Goal: Task Accomplishment & Management: Manage account settings

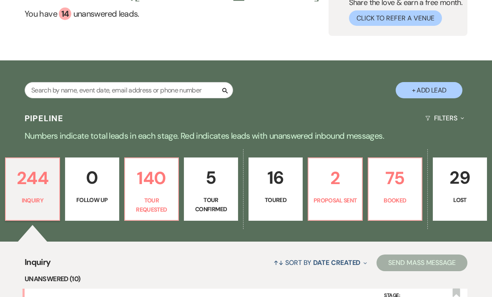
scroll to position [75, 0]
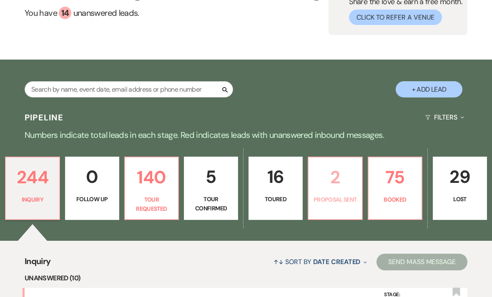
click at [338, 198] on p "Proposal Sent" at bounding box center [334, 199] width 43 height 9
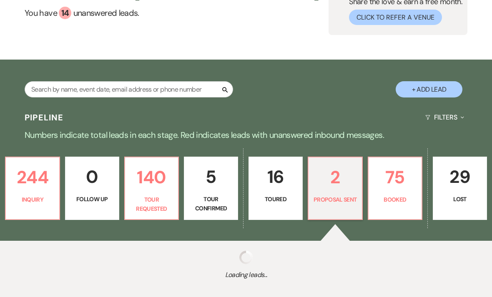
select select "6"
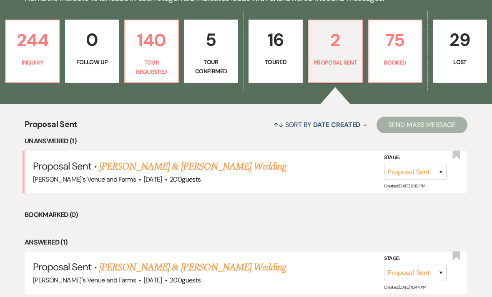
scroll to position [233, 0]
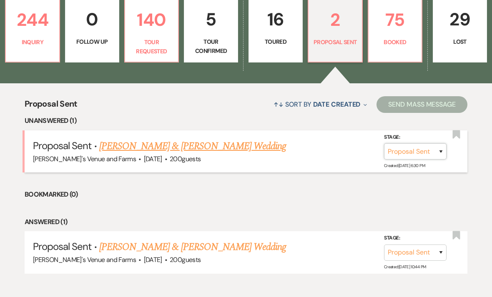
click at [416, 148] on select "Inquiry Follow Up Tour Requested Tour Confirmed Toured Proposal Sent Booked Lost" at bounding box center [415, 151] width 63 height 16
select select "7"
click at [431, 153] on button "Save" at bounding box center [430, 151] width 42 height 17
select select "727"
select select "false"
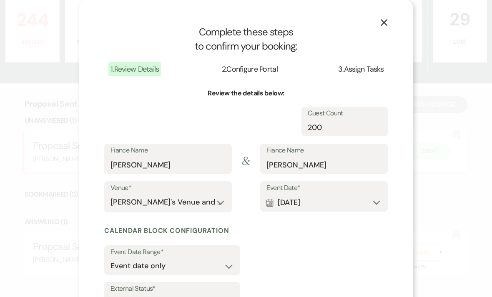
select select "1"
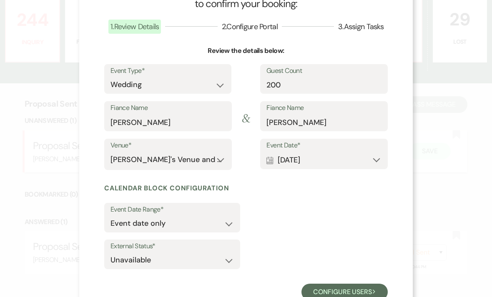
scroll to position [42, 0]
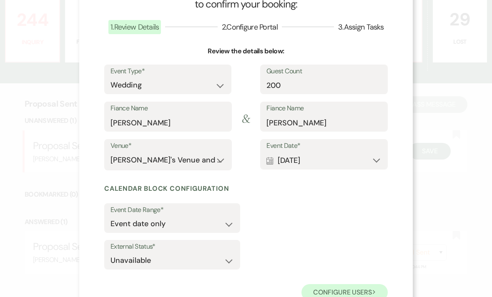
click at [342, 288] on button "Configure users Next" at bounding box center [344, 292] width 86 height 17
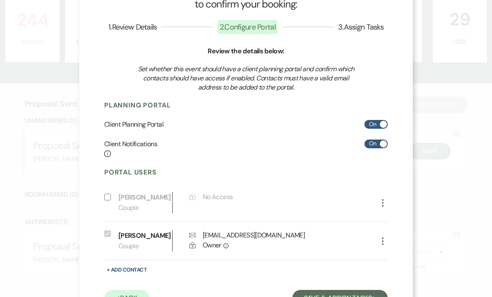
click at [326, 294] on button "Save & Assign Tasks Next" at bounding box center [339, 298] width 95 height 17
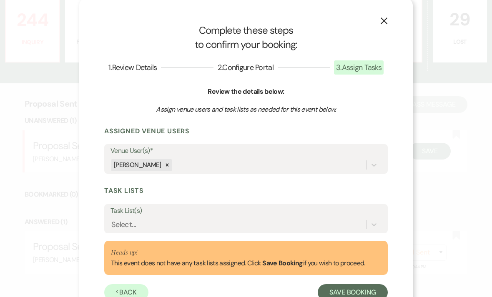
scroll to position [247, 0]
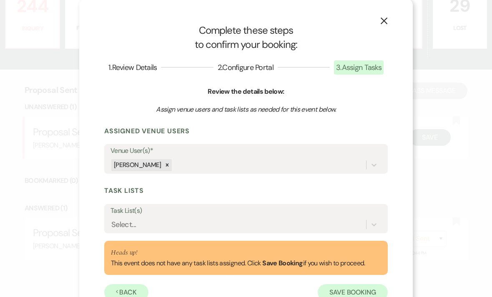
click at [348, 290] on button "Save Booking" at bounding box center [353, 292] width 70 height 17
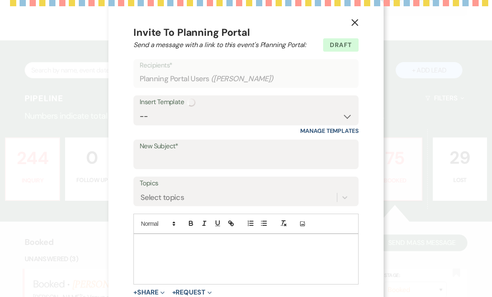
select select "14"
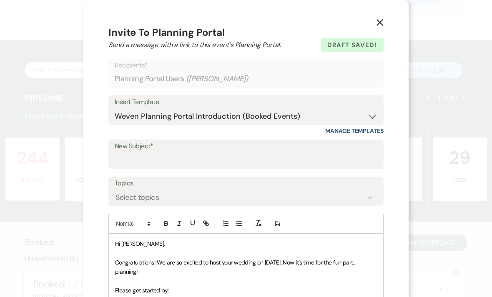
scroll to position [0, 0]
click at [381, 20] on icon "X" at bounding box center [380, 23] width 8 height 8
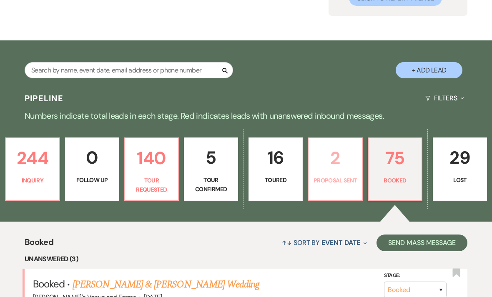
click at [345, 184] on p "Proposal Sent" at bounding box center [334, 180] width 43 height 9
select select "6"
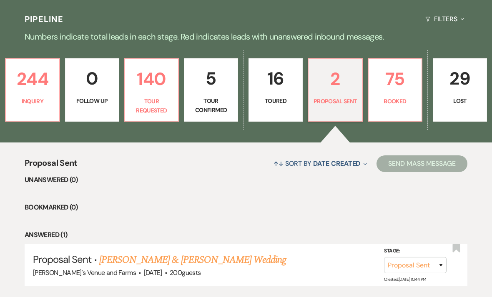
scroll to position [202, 0]
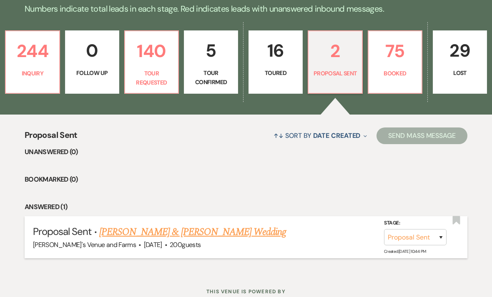
click at [221, 231] on link "[PERSON_NAME] & [PERSON_NAME] Wedding" at bounding box center [192, 232] width 187 height 15
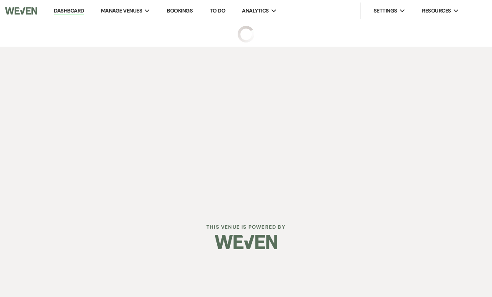
select select "6"
select select "5"
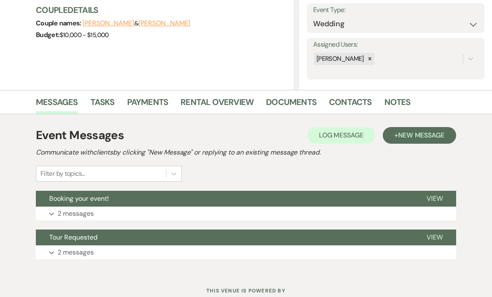
scroll to position [120, 0]
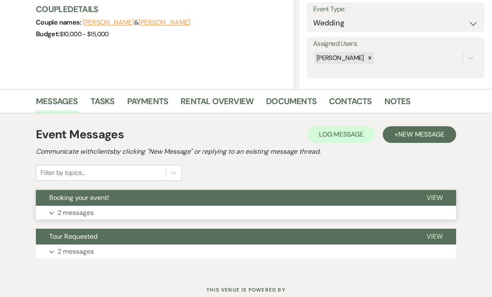
click at [205, 208] on button "Expand 2 messages" at bounding box center [246, 213] width 420 height 14
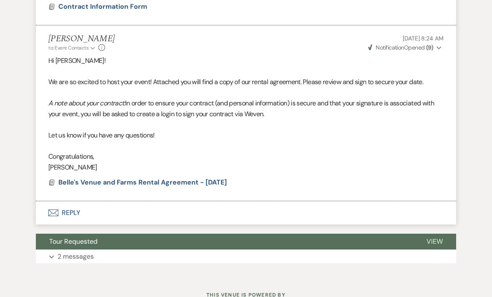
scroll to position [429, 0]
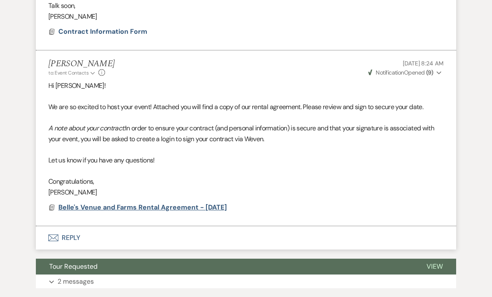
click at [181, 203] on span "Belle's Venue and Farms Rental Agreement - [DATE]" at bounding box center [142, 207] width 168 height 9
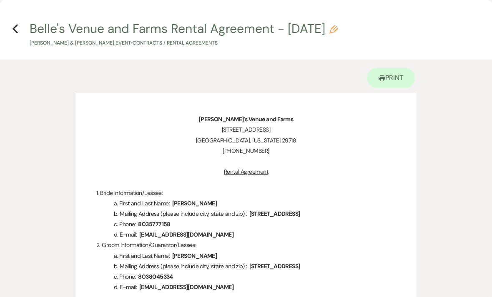
scroll to position [0, 0]
click at [22, 24] on h4 "Previous [PERSON_NAME]'s Venue and Farms Rental Agreement - [DATE] Pencil [PERS…" at bounding box center [246, 33] width 492 height 27
click at [17, 32] on use "button" at bounding box center [15, 28] width 5 height 9
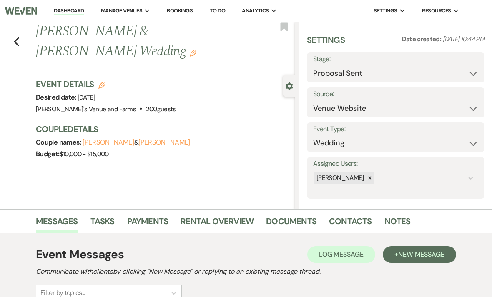
click at [21, 35] on div "Previous [PERSON_NAME] & [PERSON_NAME] Wedding Edit Bookmark" at bounding box center [145, 46] width 299 height 48
click at [18, 38] on use "button" at bounding box center [16, 41] width 5 height 9
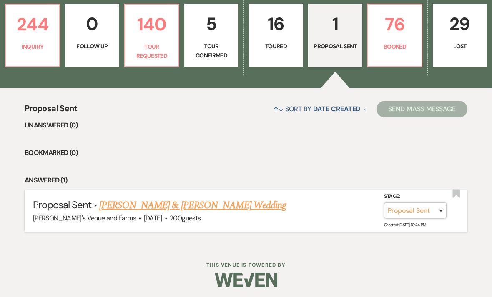
click at [440, 204] on select "Inquiry Follow Up Tour Requested Tour Confirmed Toured Proposal Sent Booked Lost" at bounding box center [415, 211] width 63 height 16
select select "7"
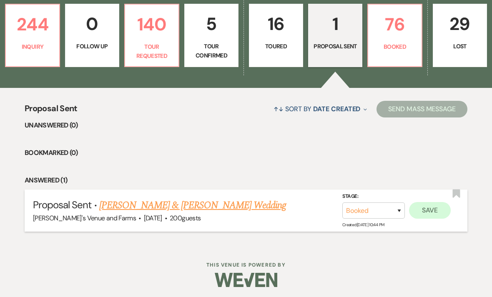
click at [436, 215] on button "Save" at bounding box center [430, 210] width 42 height 17
select select "1"
select select "727"
select select "false"
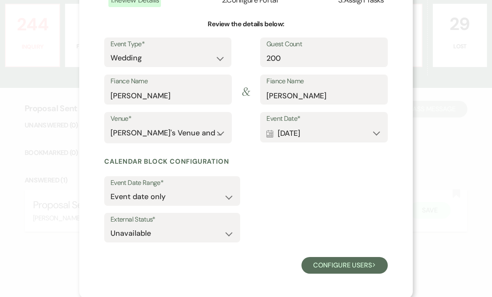
scroll to position [69, 0]
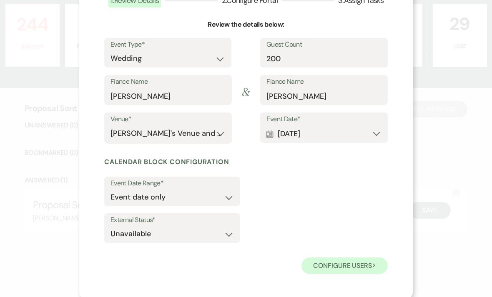
click at [356, 267] on button "Configure users Next" at bounding box center [344, 266] width 86 height 17
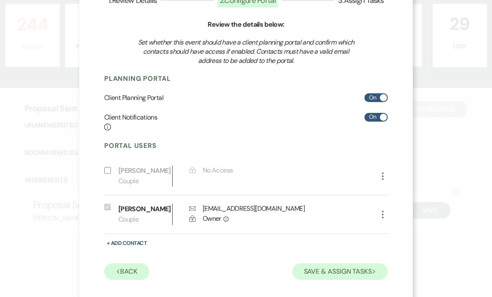
click at [355, 273] on button "Save & Assign Tasks Next" at bounding box center [339, 271] width 95 height 17
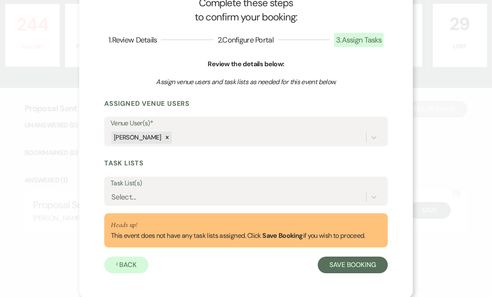
scroll to position [28, 0]
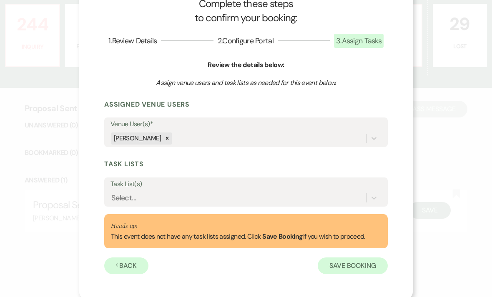
click at [356, 266] on button "Save Booking" at bounding box center [353, 266] width 70 height 17
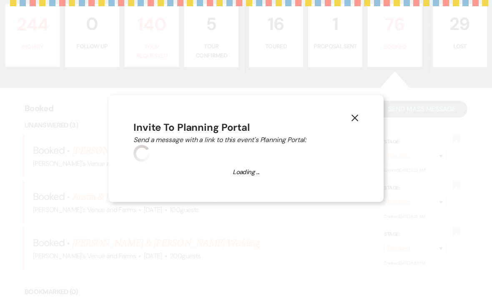
select select "14"
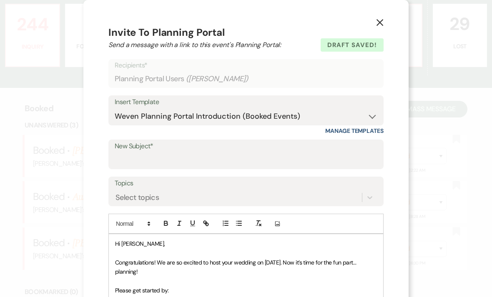
click at [377, 20] on use "button" at bounding box center [379, 22] width 7 height 7
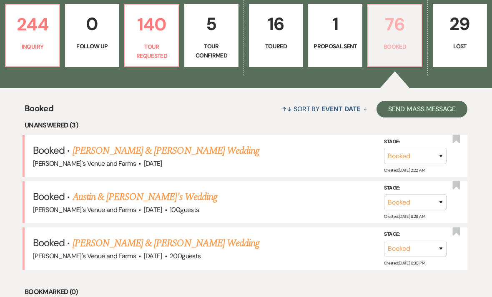
click at [403, 55] on link "76 Booked" at bounding box center [394, 35] width 55 height 63
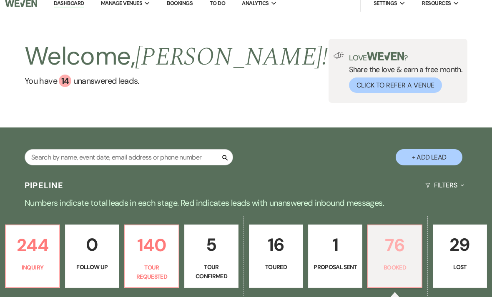
scroll to position [67, 0]
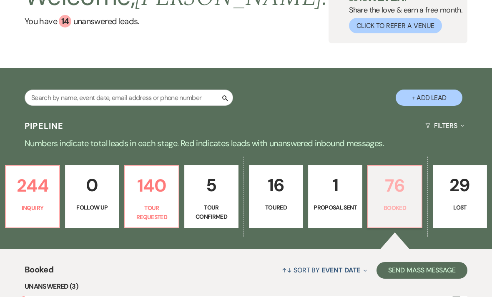
click at [396, 204] on p "Booked" at bounding box center [394, 208] width 43 height 9
click at [327, 224] on link "1 Proposal Sent" at bounding box center [335, 196] width 54 height 63
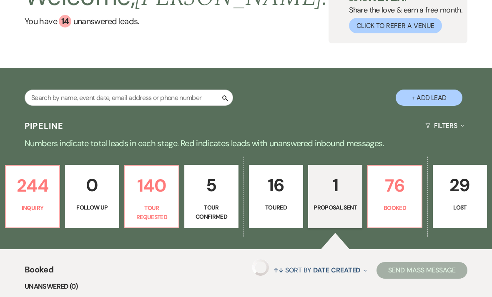
scroll to position [67, 0]
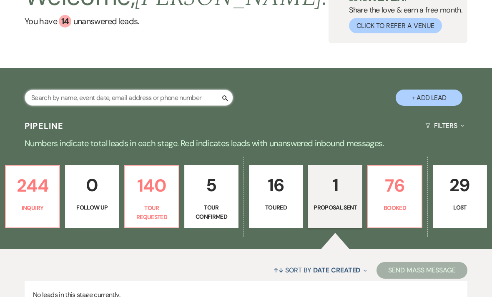
click at [157, 97] on input "text" at bounding box center [129, 98] width 208 height 16
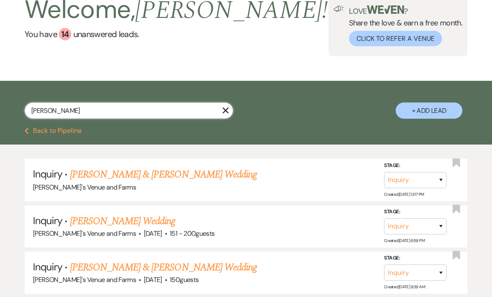
scroll to position [54, 0]
type input "[PERSON_NAME]"
click at [423, 185] on select "Inquiry Follow Up Tour Requested Tour Confirmed Toured Proposal Sent Booked Lost" at bounding box center [415, 180] width 63 height 16
select select "6"
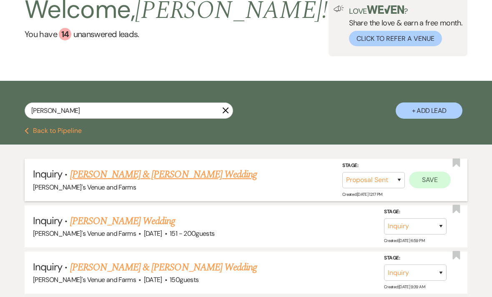
click at [434, 180] on button "Save" at bounding box center [430, 180] width 42 height 17
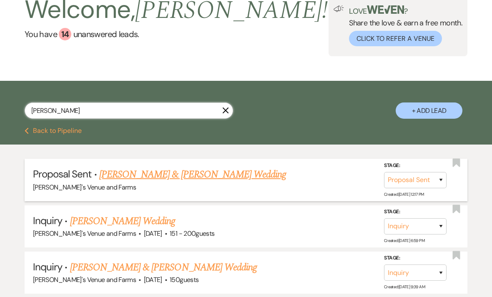
click at [216, 105] on input "[PERSON_NAME]" at bounding box center [129, 111] width 208 height 16
click at [231, 109] on input "[PERSON_NAME]" at bounding box center [129, 111] width 208 height 16
click at [225, 110] on use "button" at bounding box center [226, 111] width 6 height 6
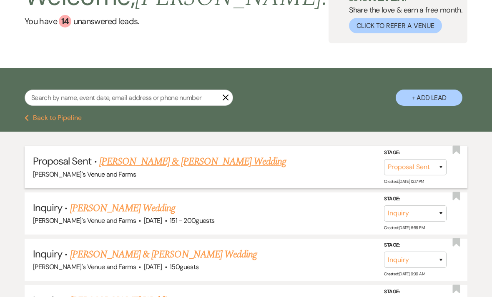
select select "6"
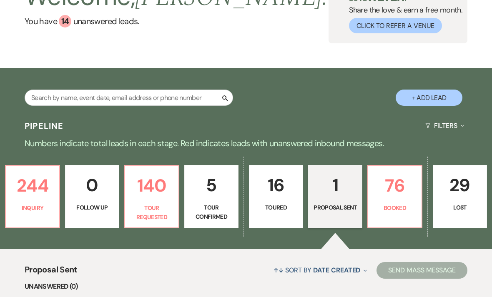
click at [346, 212] on p "Proposal Sent" at bounding box center [334, 207] width 43 height 9
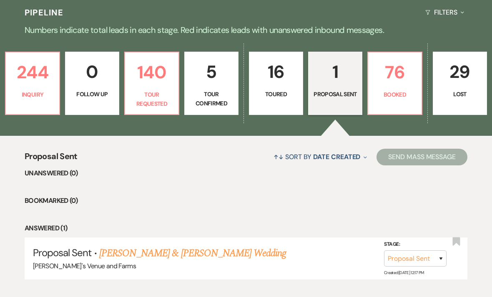
scroll to position [202, 0]
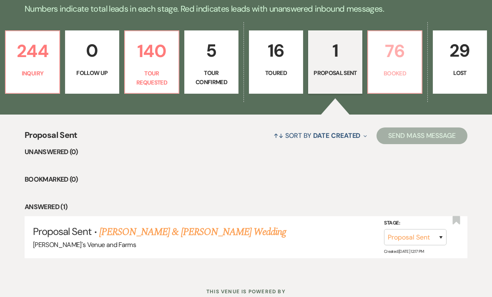
click at [402, 69] on p "Booked" at bounding box center [394, 73] width 43 height 9
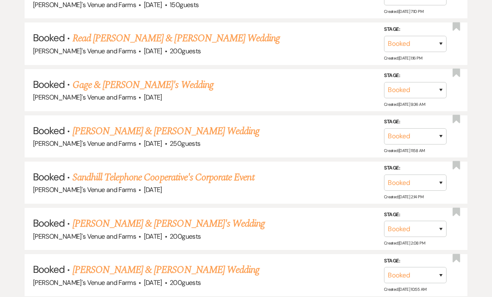
scroll to position [905, 0]
click at [156, 78] on link "Gage & [PERSON_NAME]'s Wedding" at bounding box center [143, 85] width 141 height 15
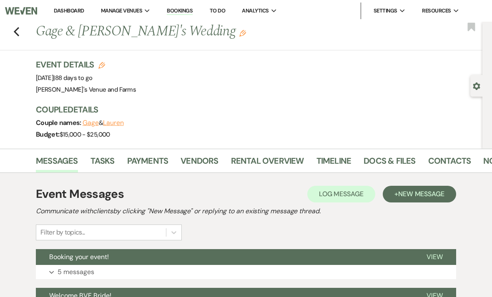
click at [90, 120] on button "Gage" at bounding box center [91, 123] width 16 height 7
select select "1"
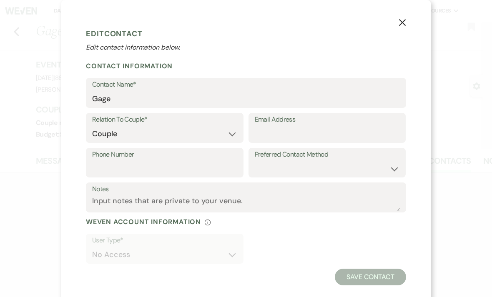
click at [406, 23] on icon "X" at bounding box center [403, 23] width 8 height 8
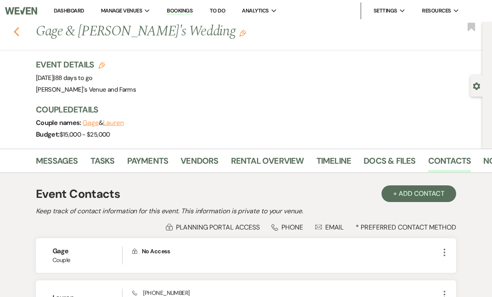
click at [16, 29] on use "button" at bounding box center [16, 31] width 5 height 9
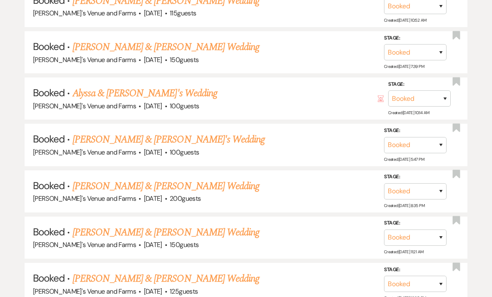
scroll to position [1322, 0]
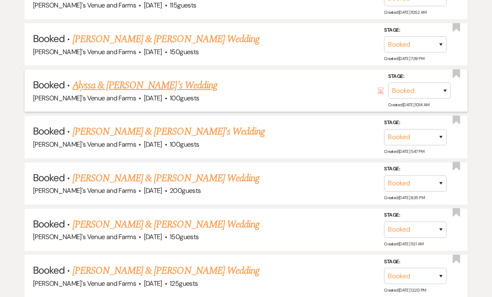
click at [92, 78] on link "Alyssa & [PERSON_NAME]'s Wedding" at bounding box center [145, 85] width 145 height 15
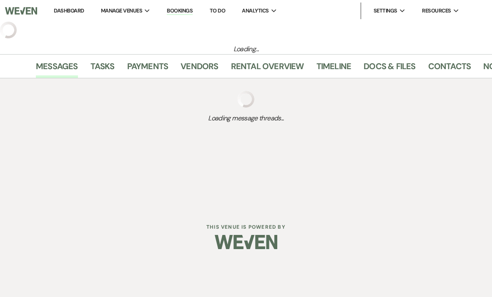
select select "5"
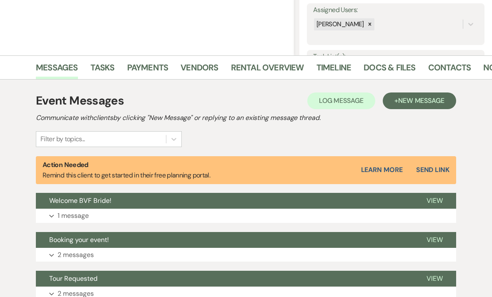
scroll to position [195, 0]
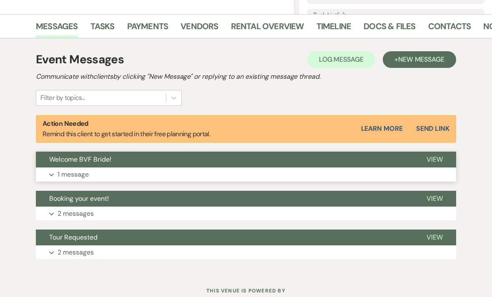
click at [62, 171] on p "1 message" at bounding box center [73, 174] width 31 height 11
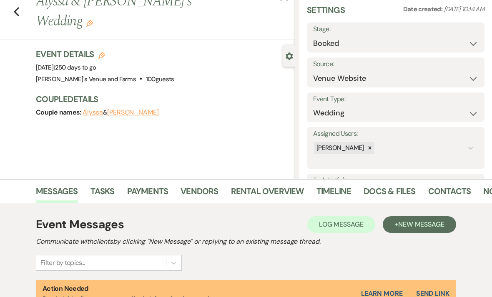
scroll to position [0, 0]
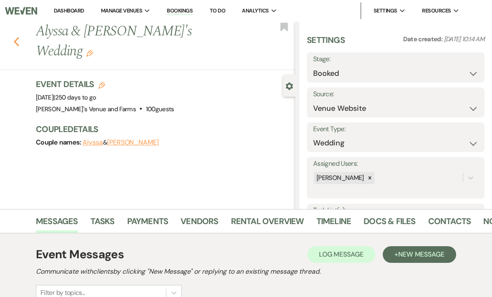
click at [18, 37] on icon "Previous" at bounding box center [16, 42] width 6 height 10
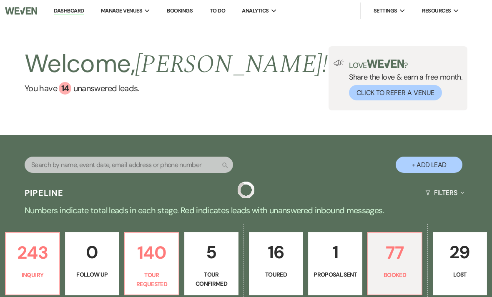
scroll to position [1349, 0]
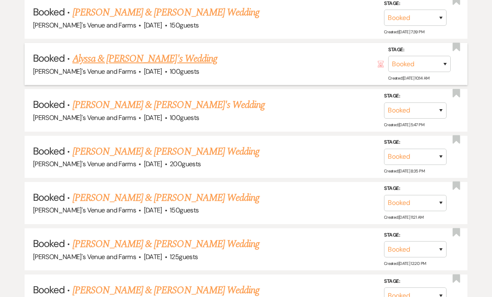
click at [121, 51] on link "Alyssa & [PERSON_NAME]'s Wedding" at bounding box center [145, 58] width 145 height 15
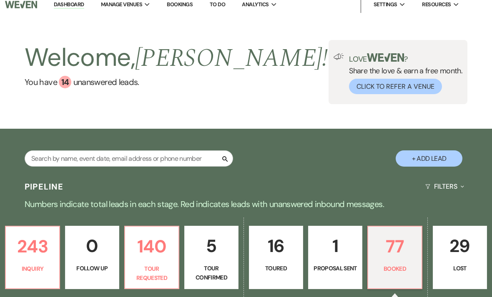
select select "5"
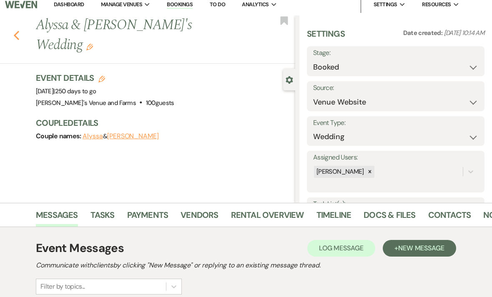
click at [15, 30] on icon "Previous" at bounding box center [16, 35] width 6 height 10
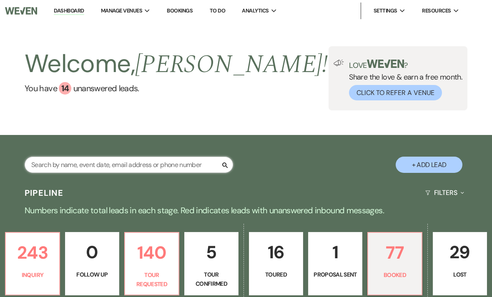
click at [141, 168] on input "text" at bounding box center [129, 165] width 208 height 16
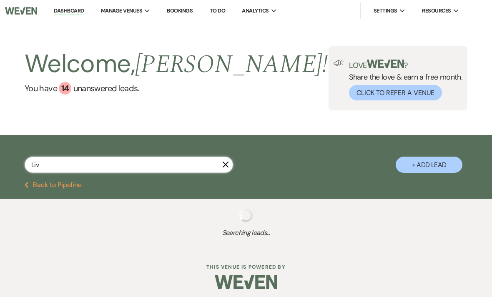
type input "Liv"
select select "2"
select select "8"
select select "5"
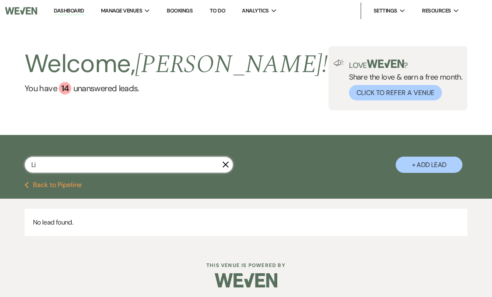
type input "L"
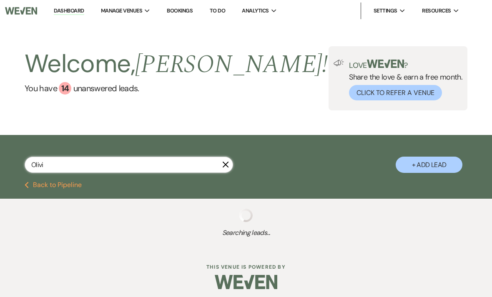
type input "[PERSON_NAME]"
select select "2"
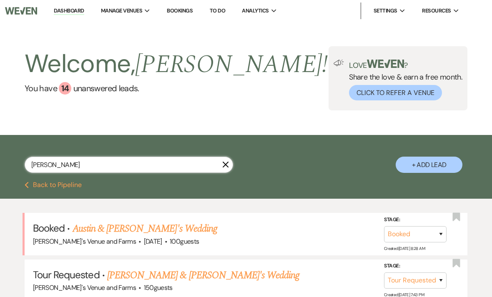
type input "[PERSON_NAME]"
click at [226, 167] on icon "X" at bounding box center [225, 164] width 7 height 7
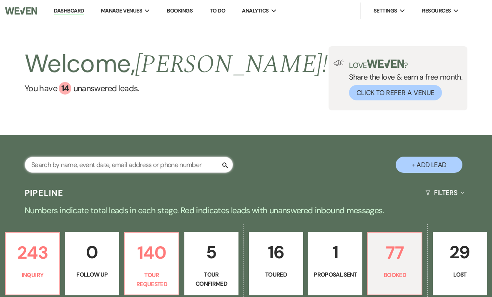
click at [180, 165] on input "text" at bounding box center [129, 165] width 208 height 16
type input "Liv"
select select "2"
select select "8"
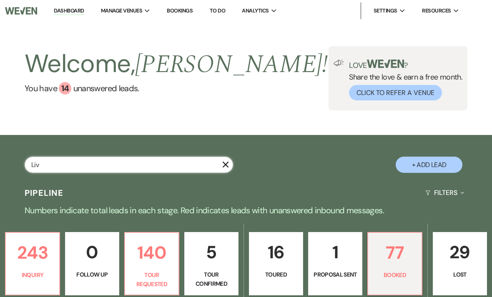
select select "5"
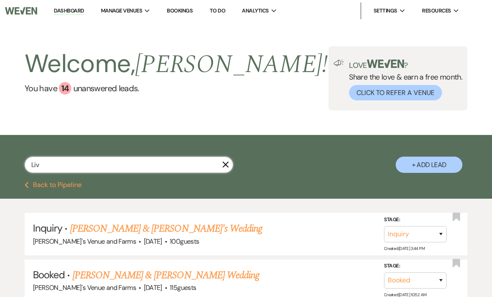
click at [230, 163] on input "Liv" at bounding box center [129, 165] width 208 height 16
type input "Liv"
click at [223, 166] on icon "X" at bounding box center [225, 164] width 7 height 7
